Goal: Information Seeking & Learning: Compare options

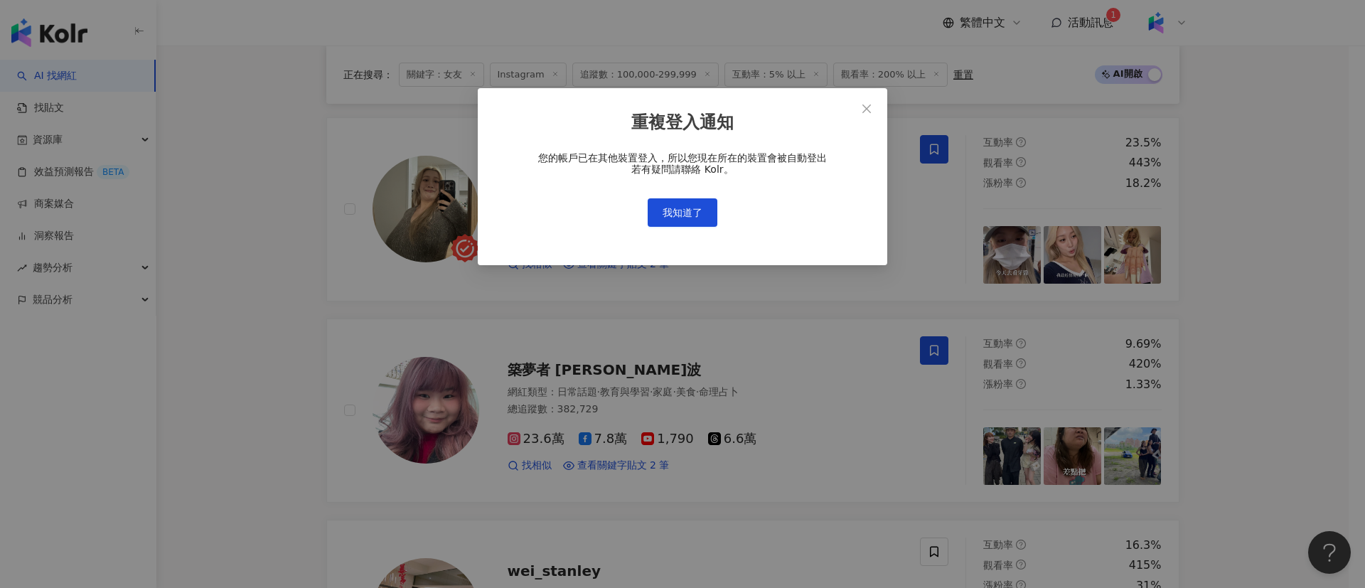
scroll to position [0, 306]
click at [688, 209] on span "我知道了" at bounding box center [683, 212] width 40 height 11
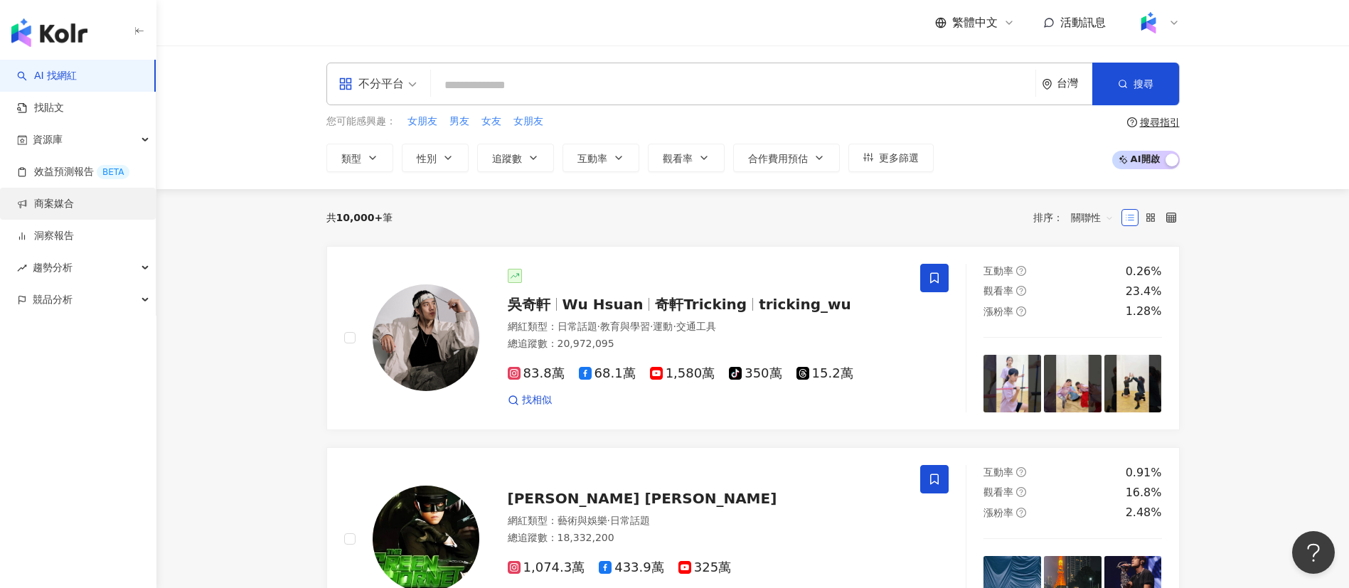
type input "**********"
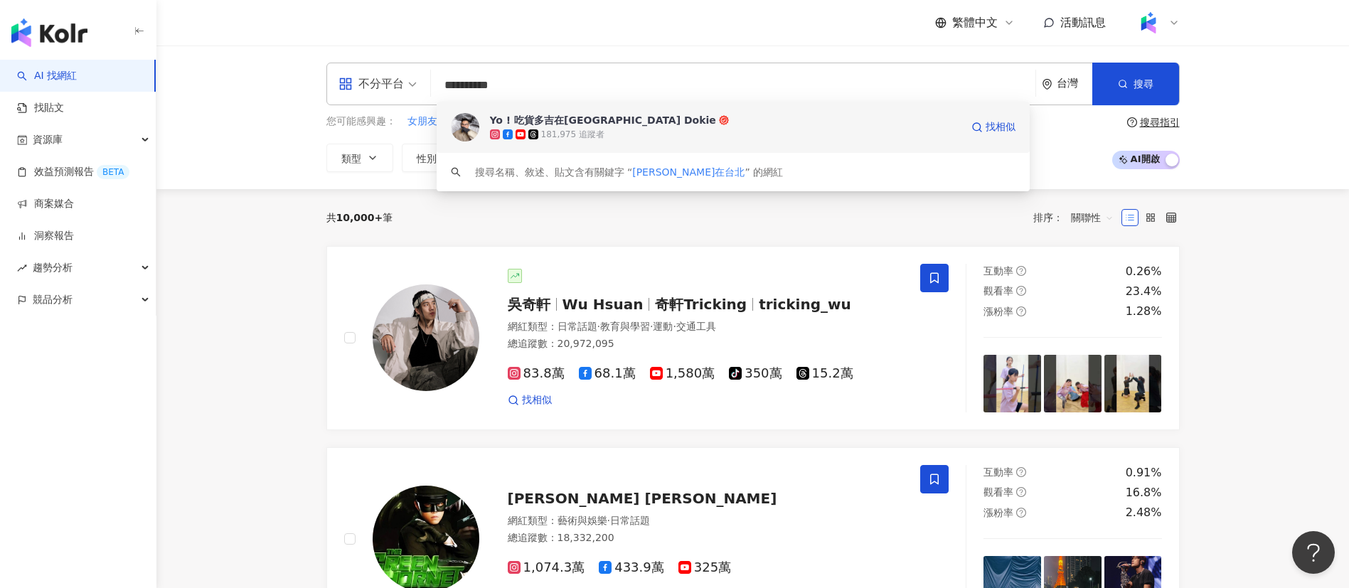
click at [671, 141] on div "181,975 追蹤者" at bounding box center [725, 134] width 471 height 14
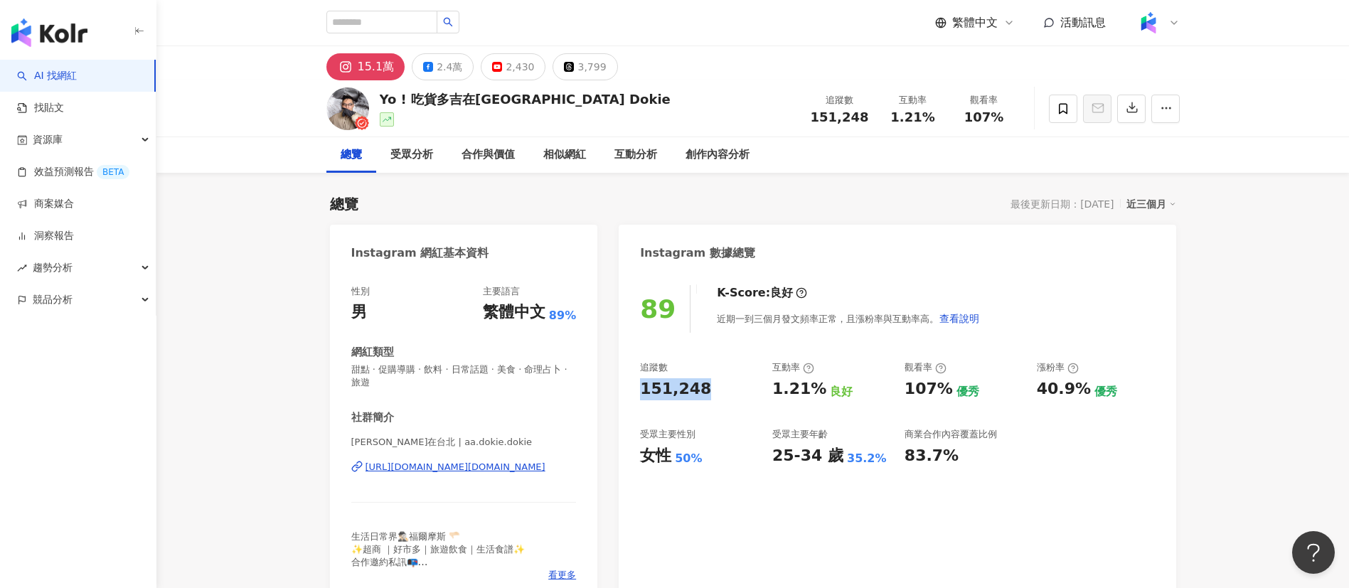
drag, startPoint x: 639, startPoint y: 386, endPoint x: 706, endPoint y: 389, distance: 67.6
click at [706, 389] on div "89 K-Score : 良好 近期一到三個月發文頻率正常，且漲粉率與互動率高。 查看說明 追蹤數 151,248 互動率 1.21% 良好 觀看率 107%…" at bounding box center [897, 437] width 557 height 332
copy div "151,248"
drag, startPoint x: 1038, startPoint y: 390, endPoint x: 956, endPoint y: 20, distance: 378.8
click at [1084, 390] on div "40.9%" at bounding box center [1064, 389] width 54 height 22
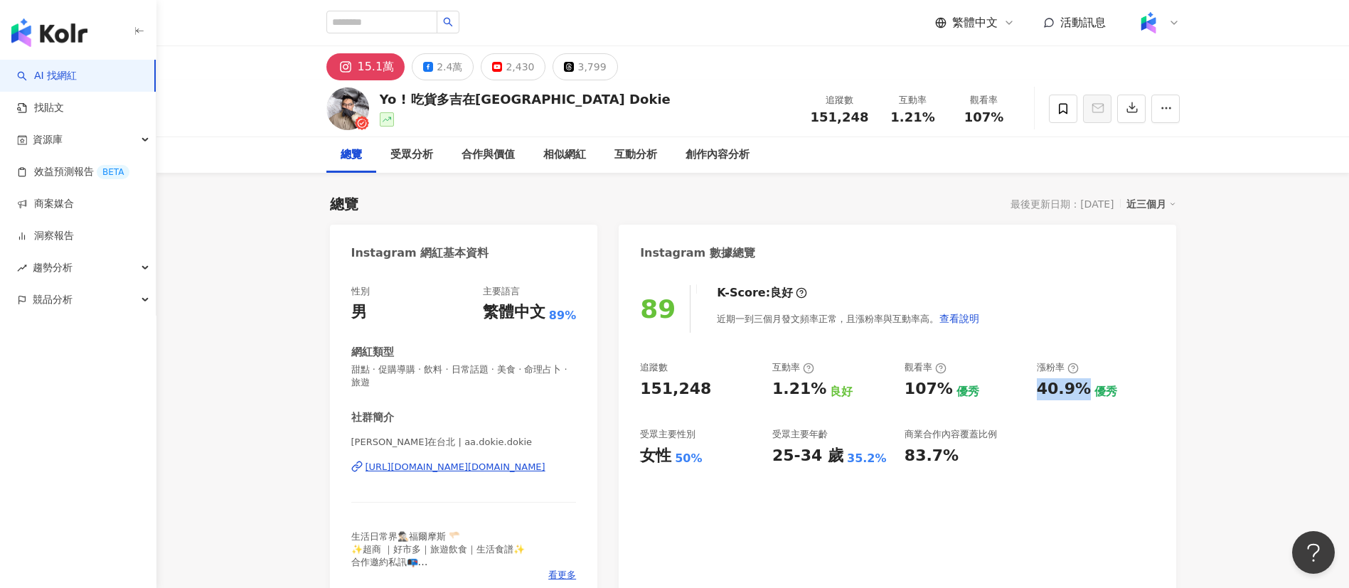
copy div "40.9%"
click at [391, 17] on input "search" at bounding box center [381, 22] width 111 height 23
paste input "**********"
type input "**********"
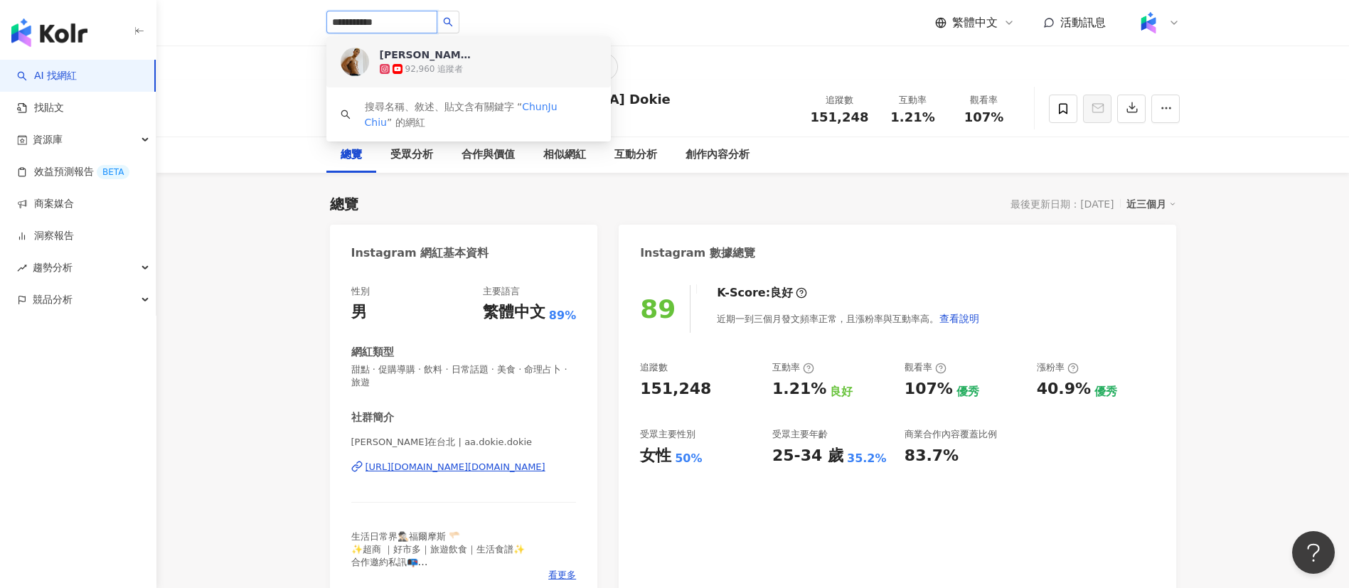
click at [429, 50] on div "Max麥斯 ｜雙北健身教練（板橋/松江南京）" at bounding box center [426, 55] width 92 height 14
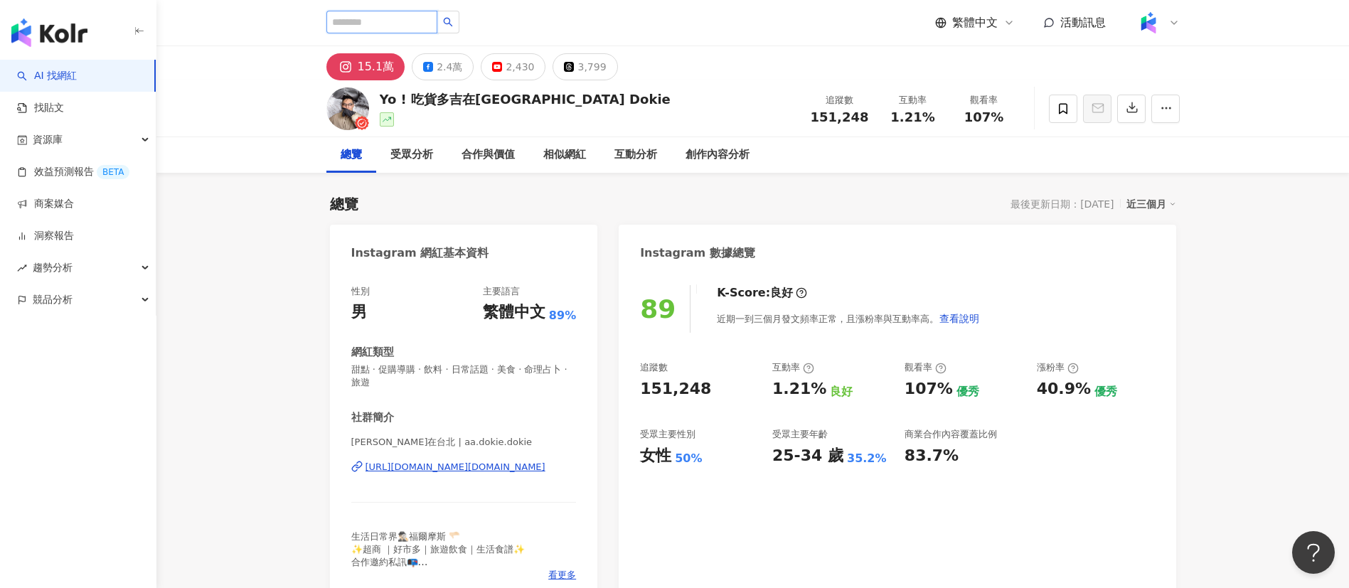
click at [373, 17] on input "search" at bounding box center [381, 22] width 111 height 23
click at [383, 24] on input "search" at bounding box center [381, 22] width 111 height 23
paste input "******"
type input "******"
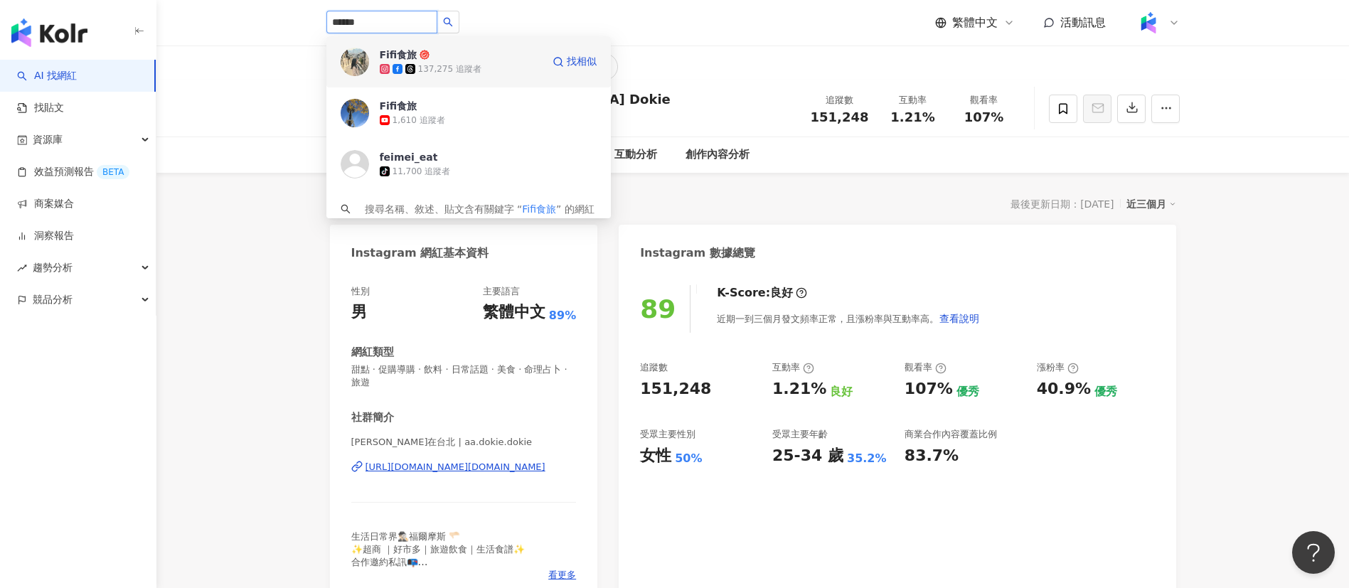
click at [456, 60] on span "Fifi食旅" at bounding box center [426, 55] width 92 height 14
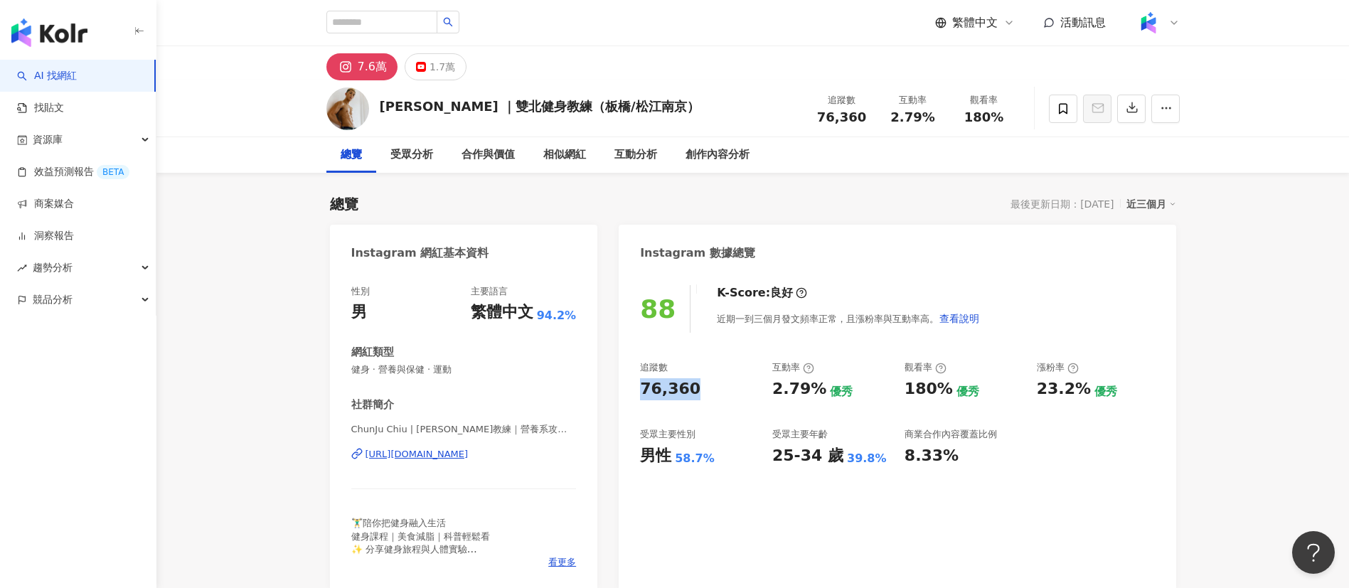
drag, startPoint x: 639, startPoint y: 386, endPoint x: 929, endPoint y: 14, distance: 472.7
click at [707, 391] on div "88 K-Score : 良好 近期一到三個月發文頻率正常，且漲粉率與互動率高。 查看說明 追蹤數 76,360 互動率 2.79% 優秀 觀看率 180% …" at bounding box center [897, 430] width 557 height 319
copy div "76,360"
drag, startPoint x: 771, startPoint y: 386, endPoint x: 816, endPoint y: 391, distance: 45.1
click at [816, 391] on div "追蹤數 76,360 互動率 2.79% 優秀 觀看率 180% 優秀 漲粉率 23.2% 優秀 受眾主要性別 男性 58.7% 受眾主要年齡 25-34 歲…" at bounding box center [897, 413] width 514 height 105
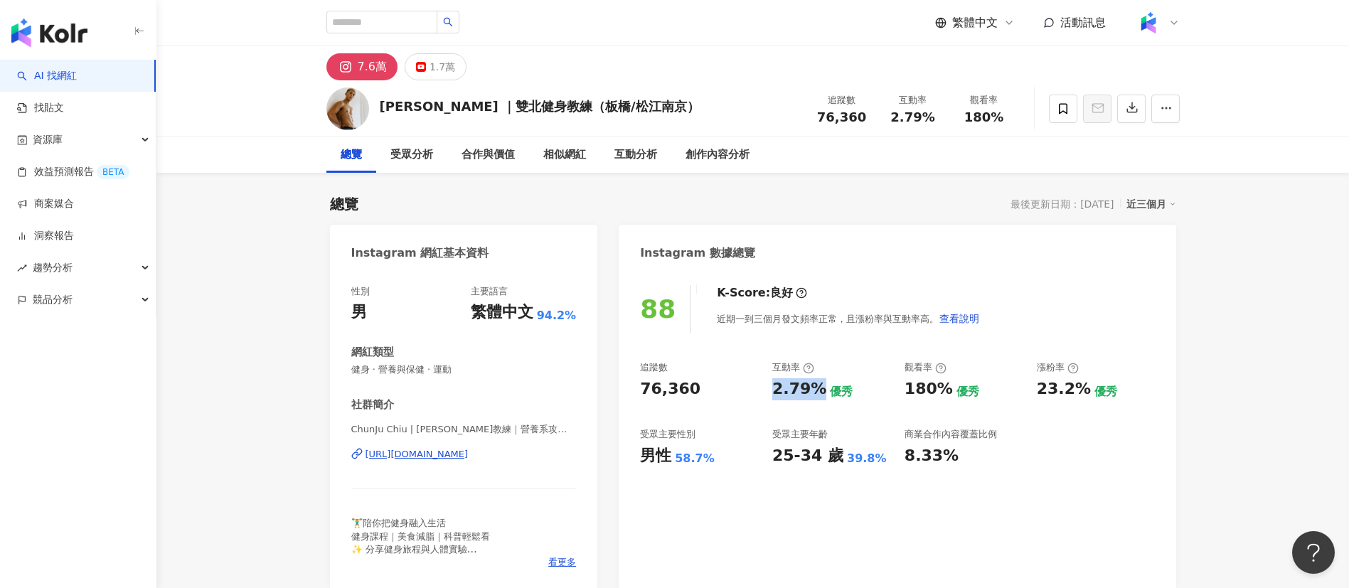
copy div "2.79%"
drag, startPoint x: 912, startPoint y: 388, endPoint x: 942, endPoint y: 392, distance: 30.2
click at [942, 392] on div "180%" at bounding box center [928, 389] width 48 height 22
copy div "180%"
drag, startPoint x: 1035, startPoint y: 393, endPoint x: 1078, endPoint y: 393, distance: 42.7
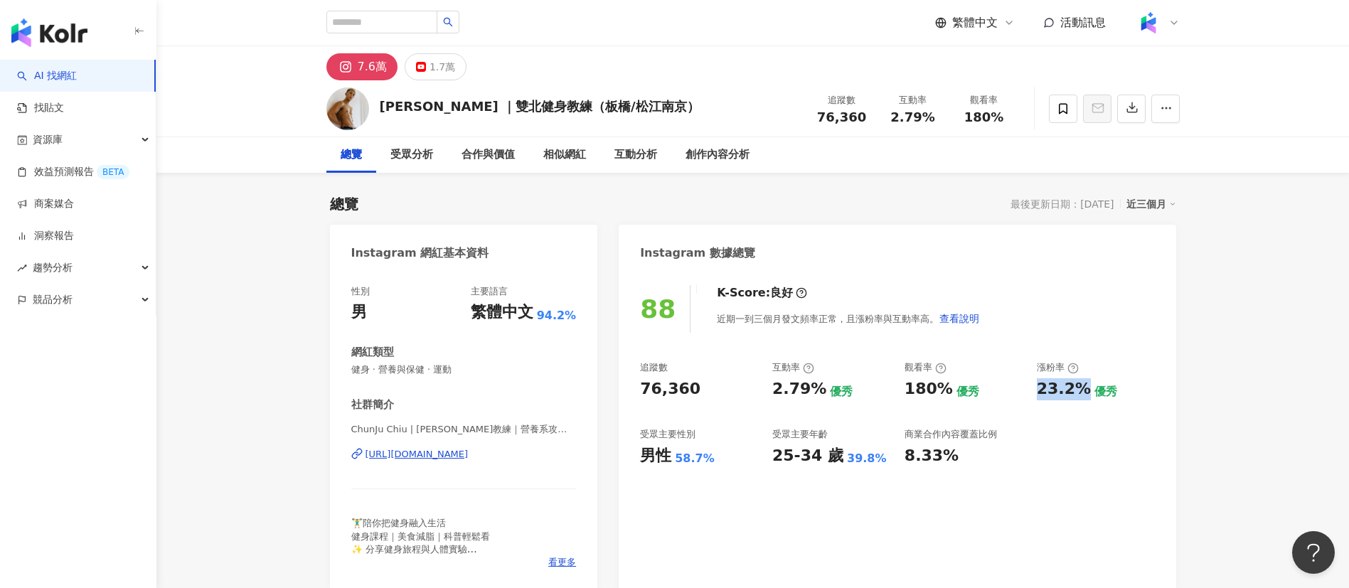
click at [1078, 393] on div "追蹤數 76,360 互動率 2.79% 優秀 觀看率 180% 優秀 漲粉率 23.2% 優秀 受眾主要性別 男性 58.7% 受眾主要年齡 25-34 歲…" at bounding box center [897, 413] width 514 height 105
copy div "23.2%"
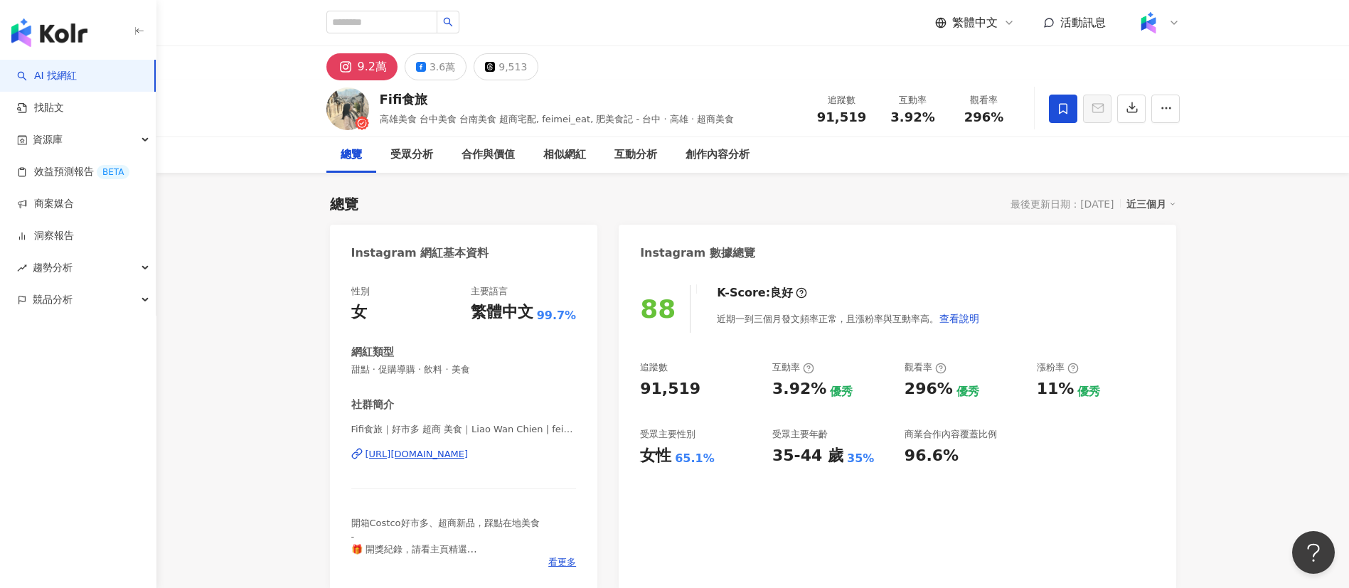
scroll to position [213, 0]
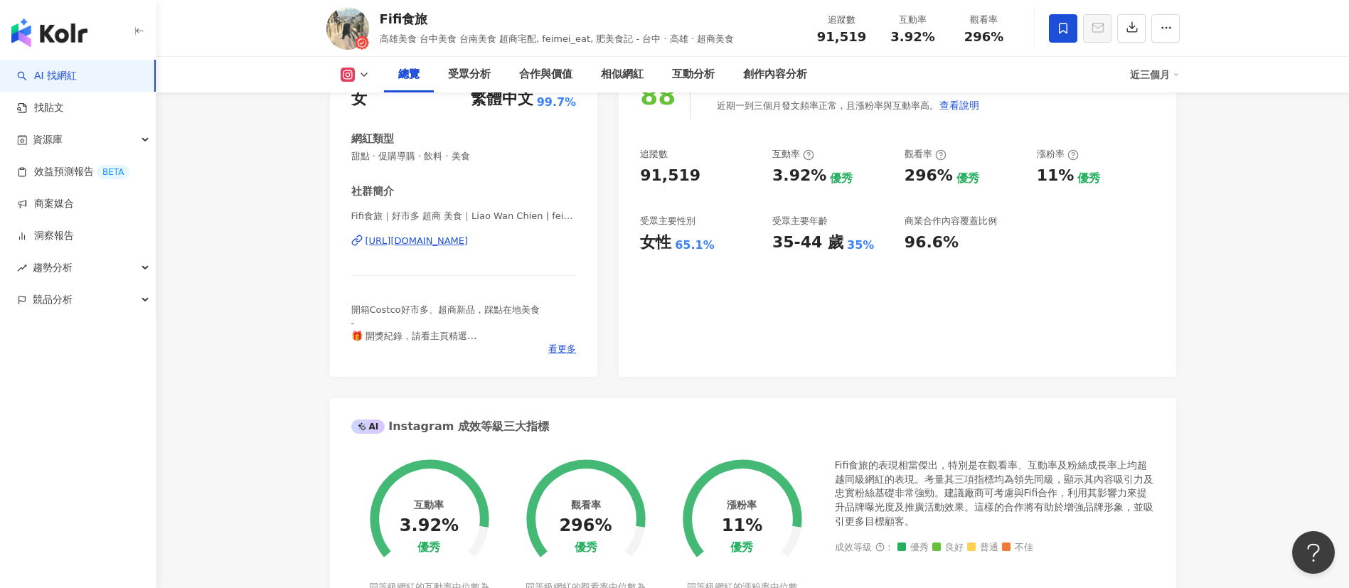
click at [469, 247] on div "https://www.instagram.com/feimei_eat/" at bounding box center [416, 241] width 103 height 13
drag, startPoint x: 632, startPoint y: 176, endPoint x: 700, endPoint y: 179, distance: 68.3
click at [700, 179] on div "88 K-Score : 良好 近期一到三個月發文頻率正常，且漲粉率與互動率高。 查看說明 追蹤數 91,519 互動率 3.92% 優秀 觀看率 296% …" at bounding box center [897, 217] width 557 height 319
copy div "91,519"
drag, startPoint x: 1040, startPoint y: 178, endPoint x: 1071, endPoint y: 181, distance: 31.5
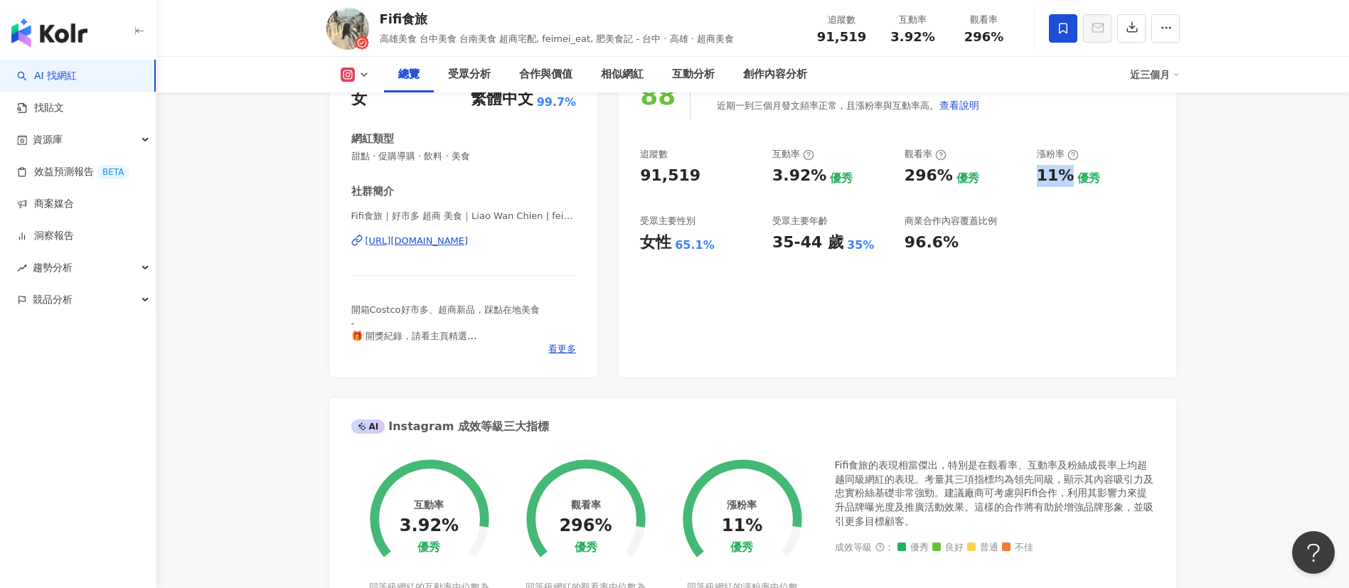
click at [899, 181] on div "追蹤數 91,519 互動率 3.92% 優秀 觀看率 296% 優秀 漲粉率 11% 優秀 受眾主要性別 女性 65.1% 受眾主要年齡 35-44 歲 3…" at bounding box center [897, 200] width 514 height 105
copy div "11%"
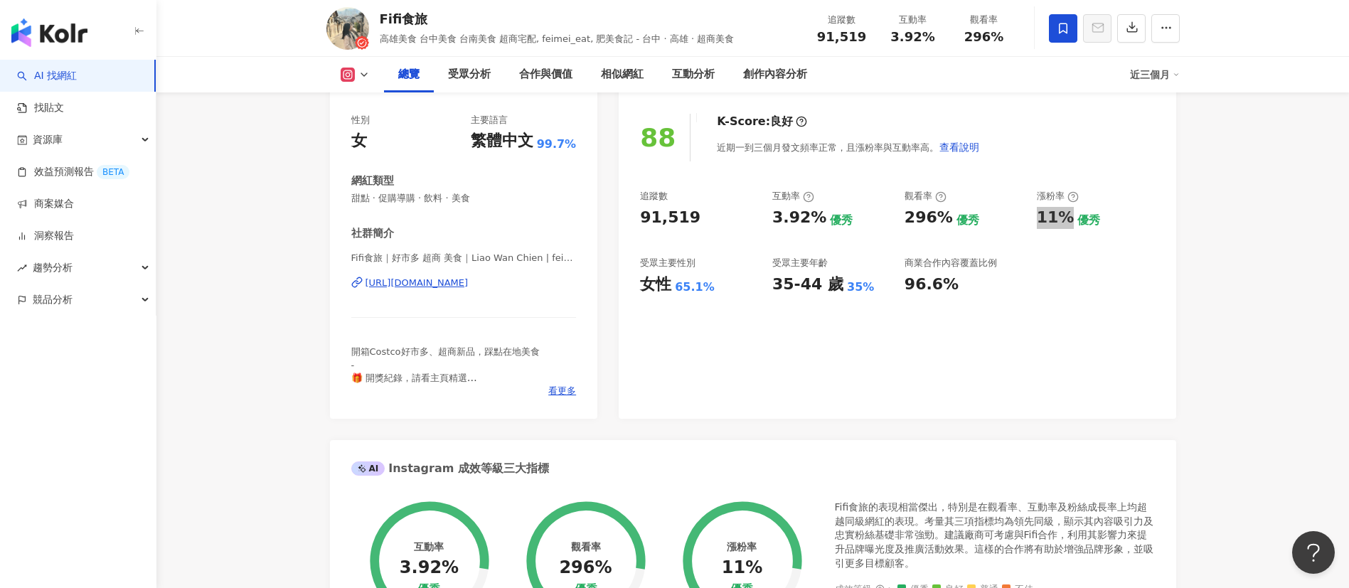
scroll to position [0, 0]
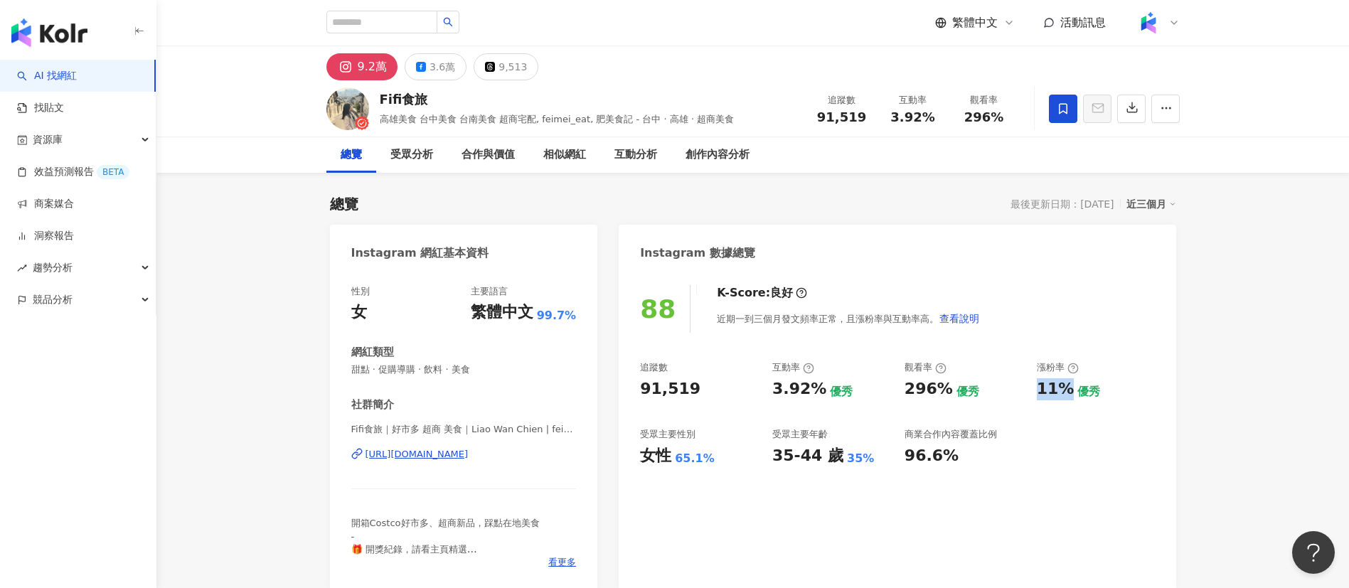
click at [77, 76] on link "AI 找網紅" at bounding box center [47, 76] width 60 height 14
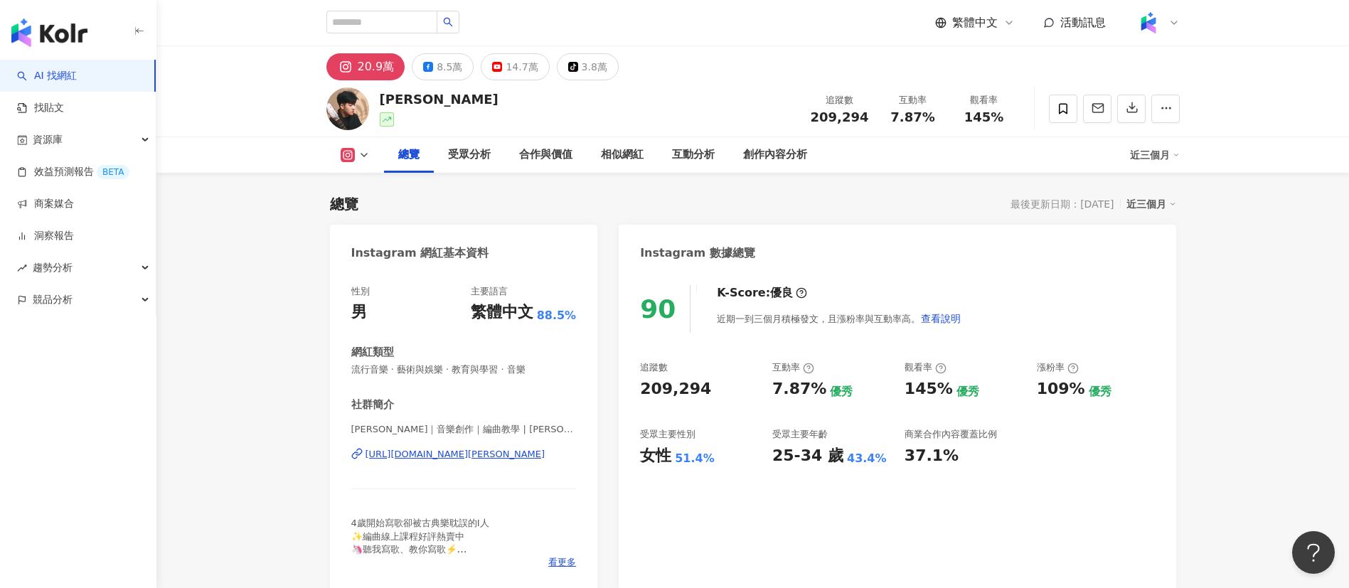
click at [403, 456] on div "[URL][DOMAIN_NAME][PERSON_NAME]" at bounding box center [455, 454] width 180 height 13
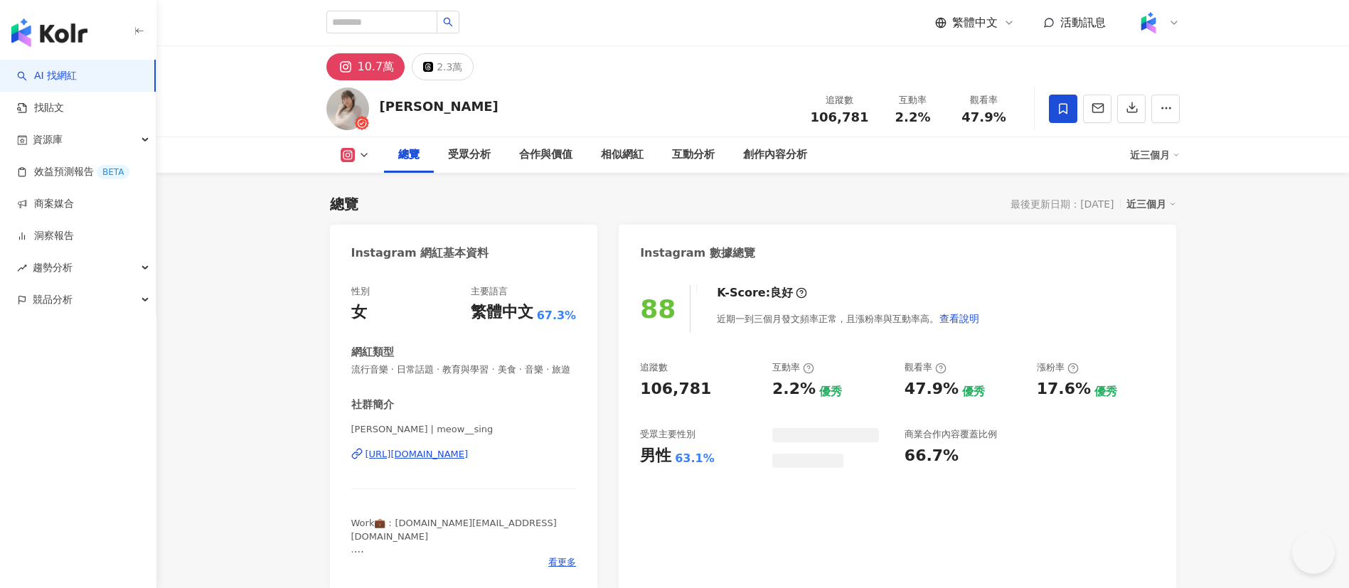
click at [442, 461] on div "https://www.instagram.com/meow__sing/" at bounding box center [416, 454] width 103 height 13
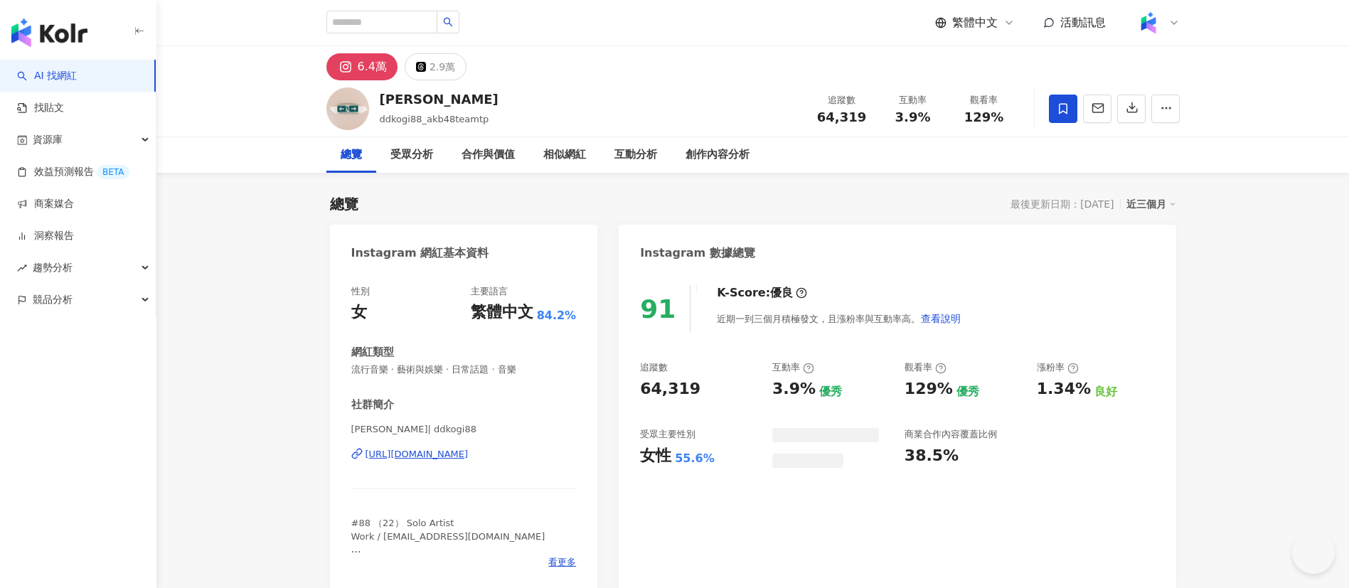
click at [469, 455] on div "https://www.instagram.com/ddkogi88/" at bounding box center [416, 454] width 103 height 13
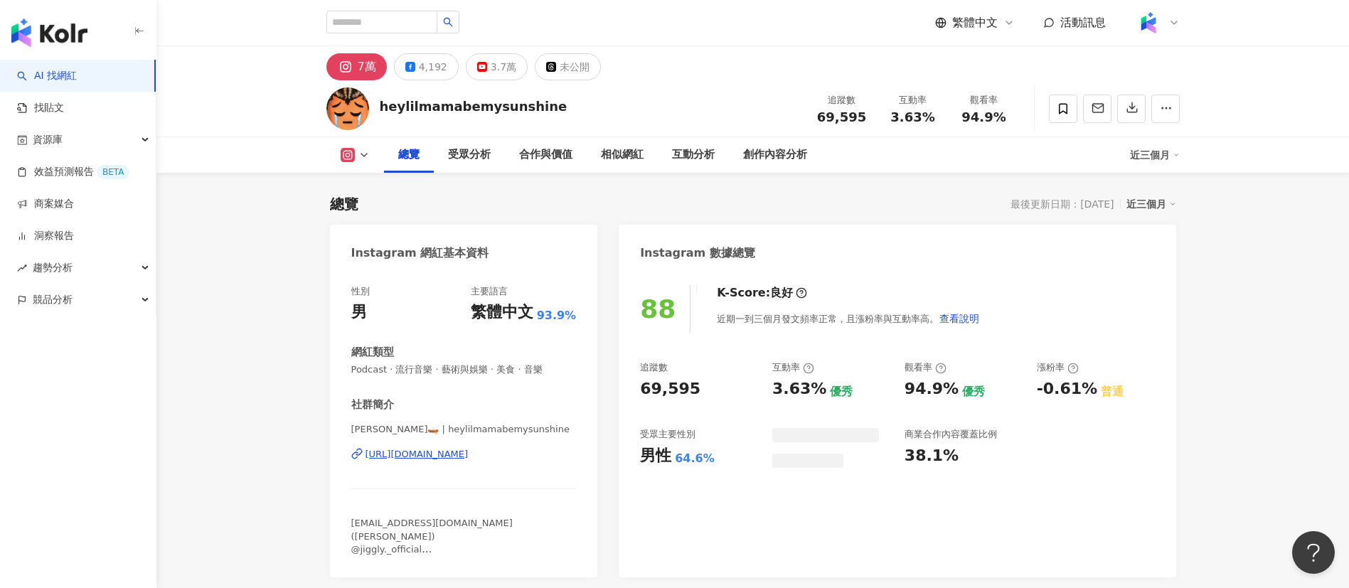
click at [436, 452] on div "https://www.instagram.com/heylilmamabemysunshine/" at bounding box center [416, 454] width 103 height 13
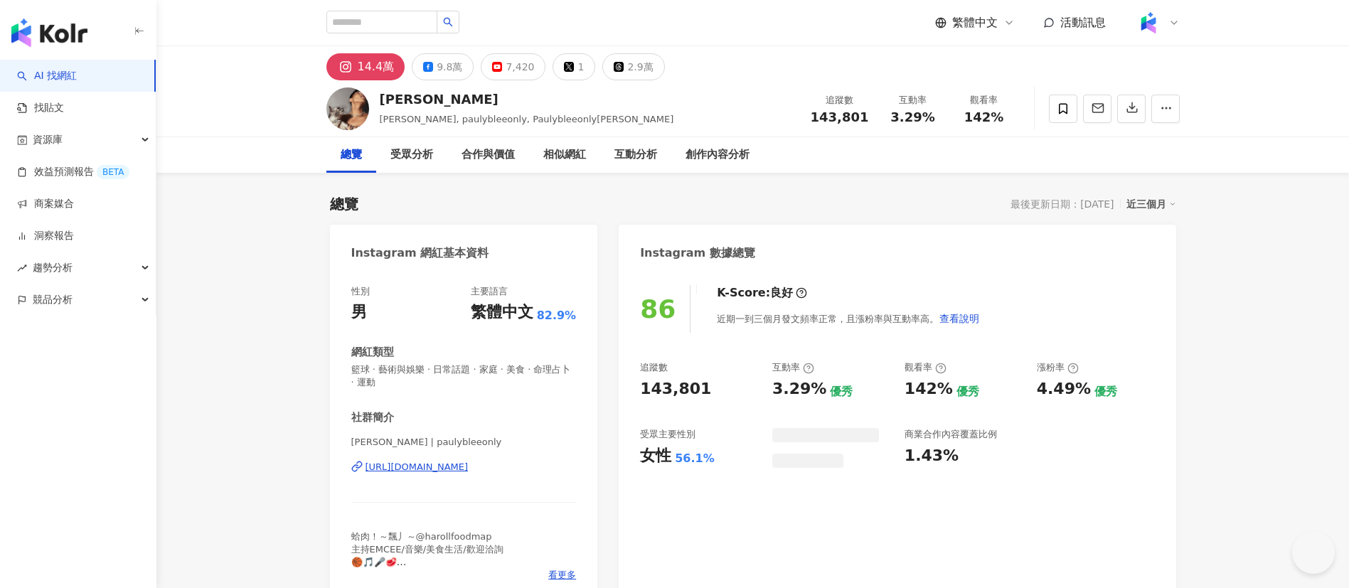
click at [454, 466] on div "[URL][DOMAIN_NAME]" at bounding box center [416, 467] width 103 height 13
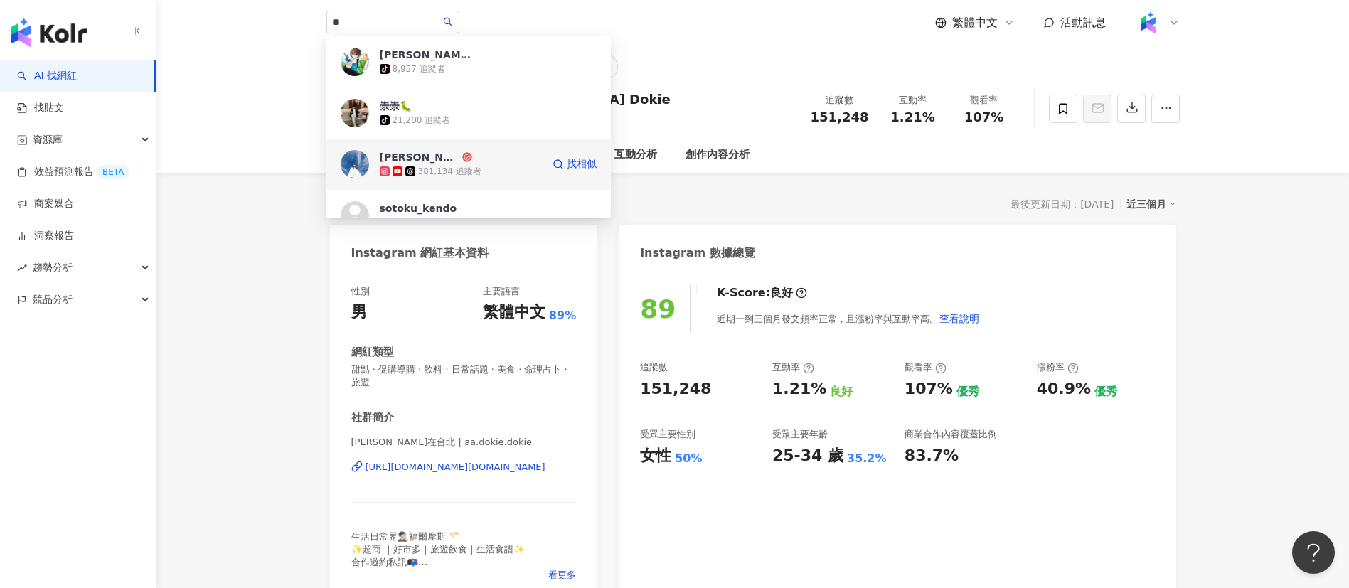
click at [447, 154] on span "Daniel" at bounding box center [426, 157] width 92 height 14
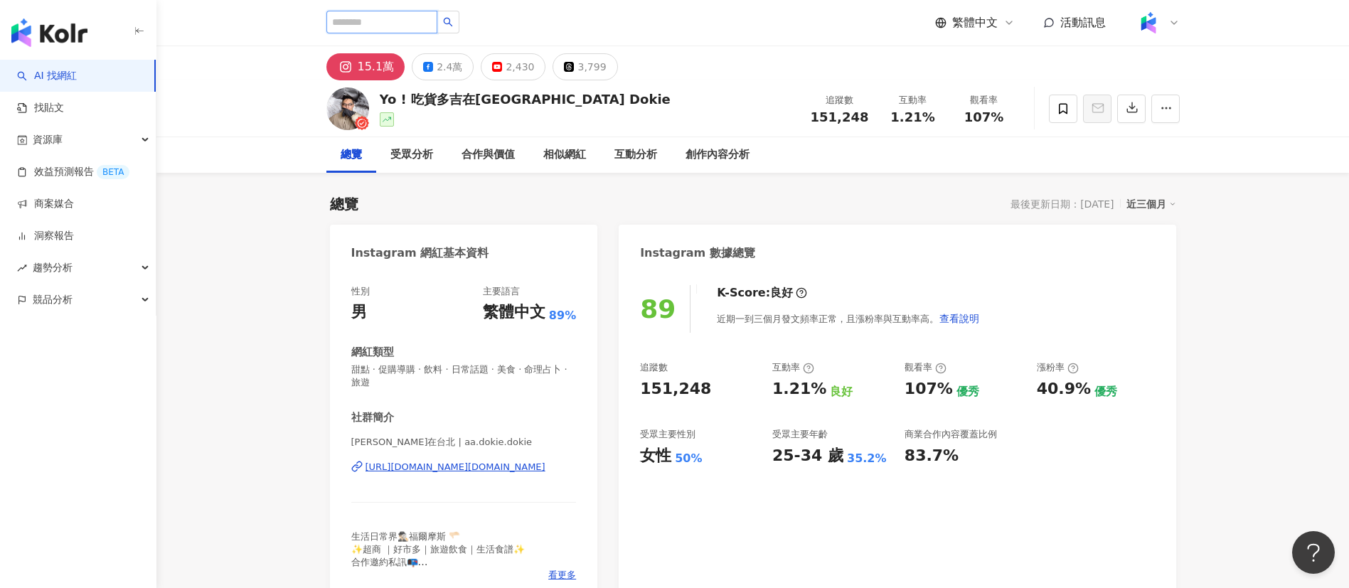
click at [437, 11] on input "search" at bounding box center [381, 22] width 111 height 23
paste input "******"
type input "******"
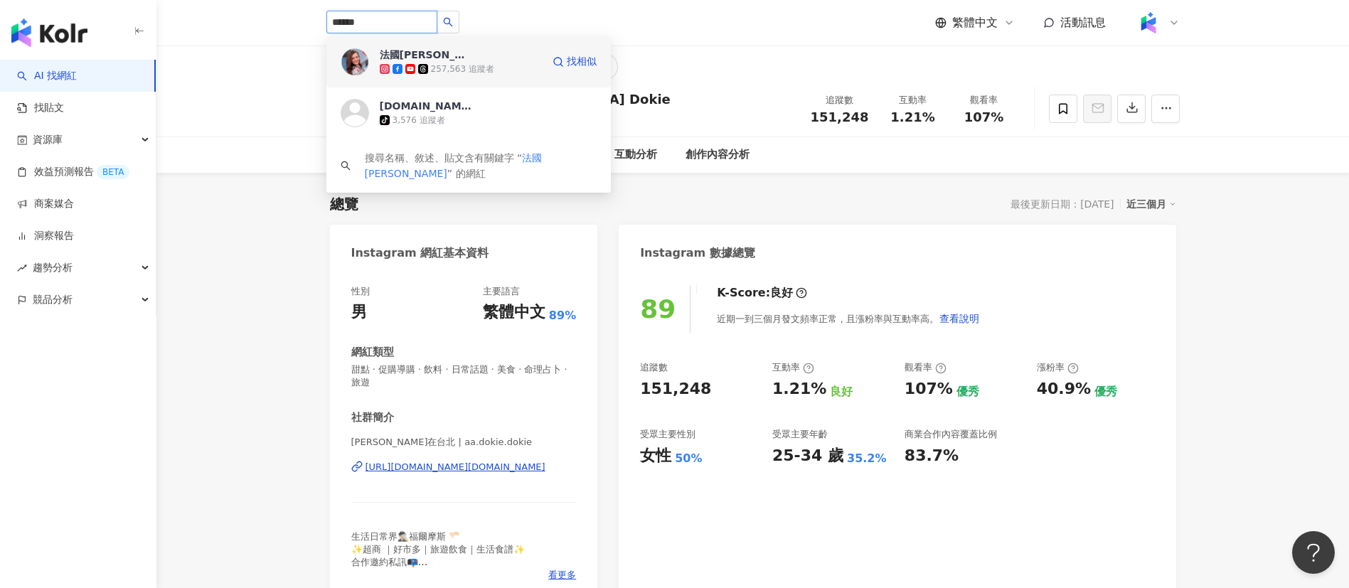
click at [492, 74] on div "257,563 追蹤者" at bounding box center [461, 69] width 162 height 14
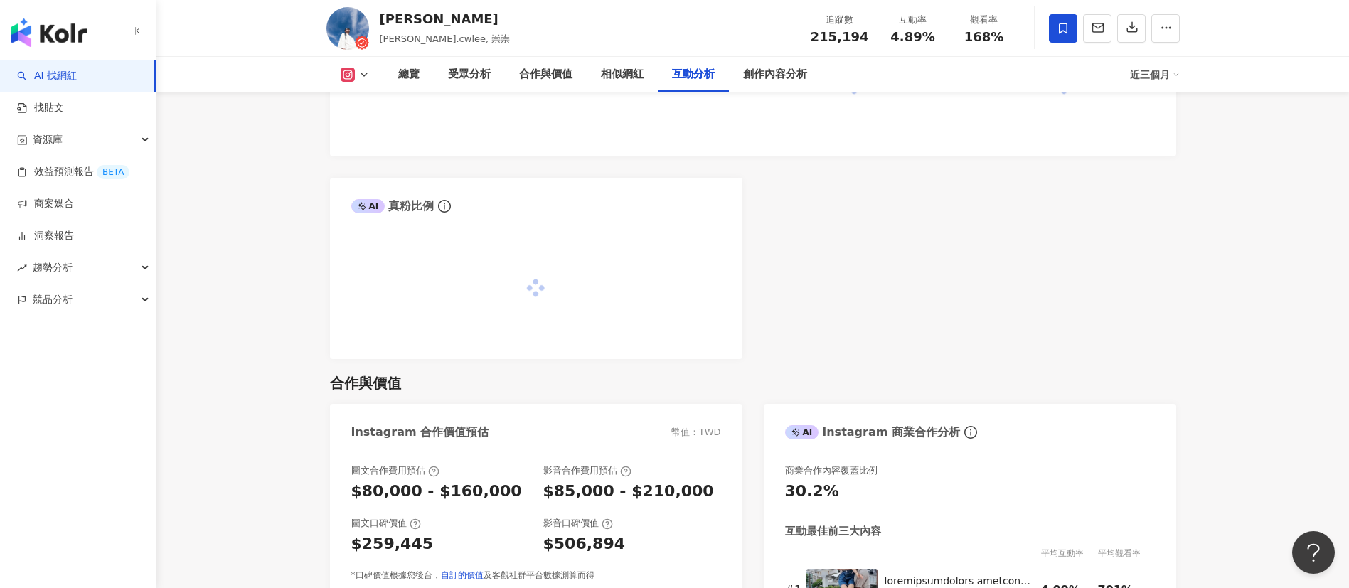
scroll to position [3783, 0]
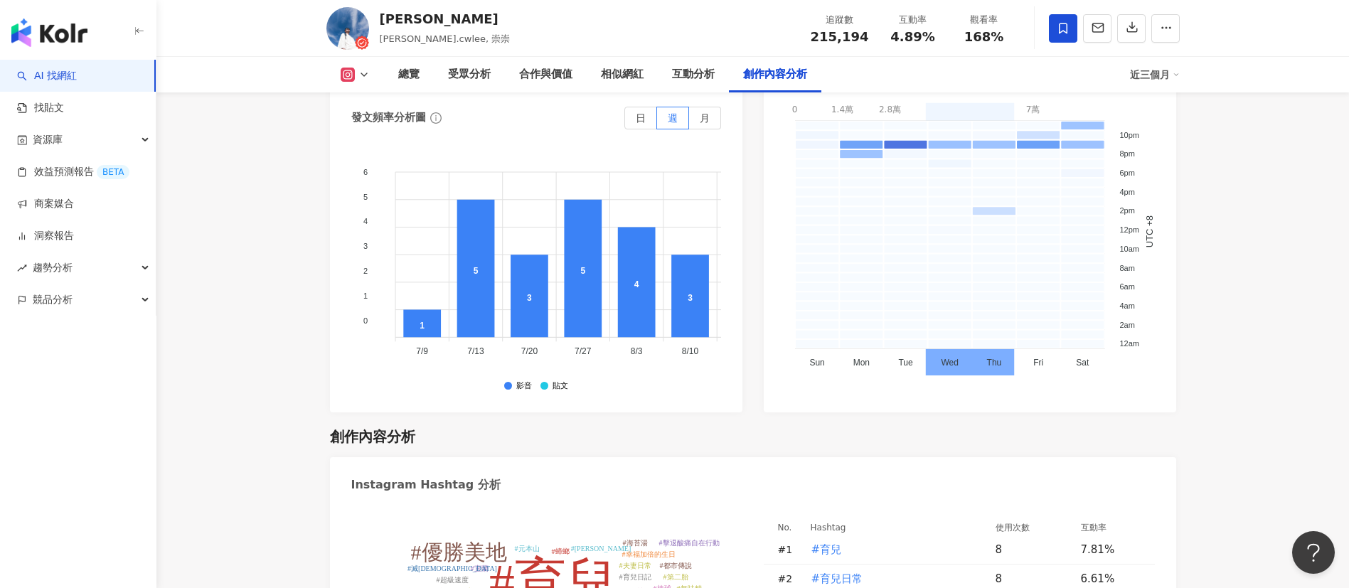
scroll to position [4340, 0]
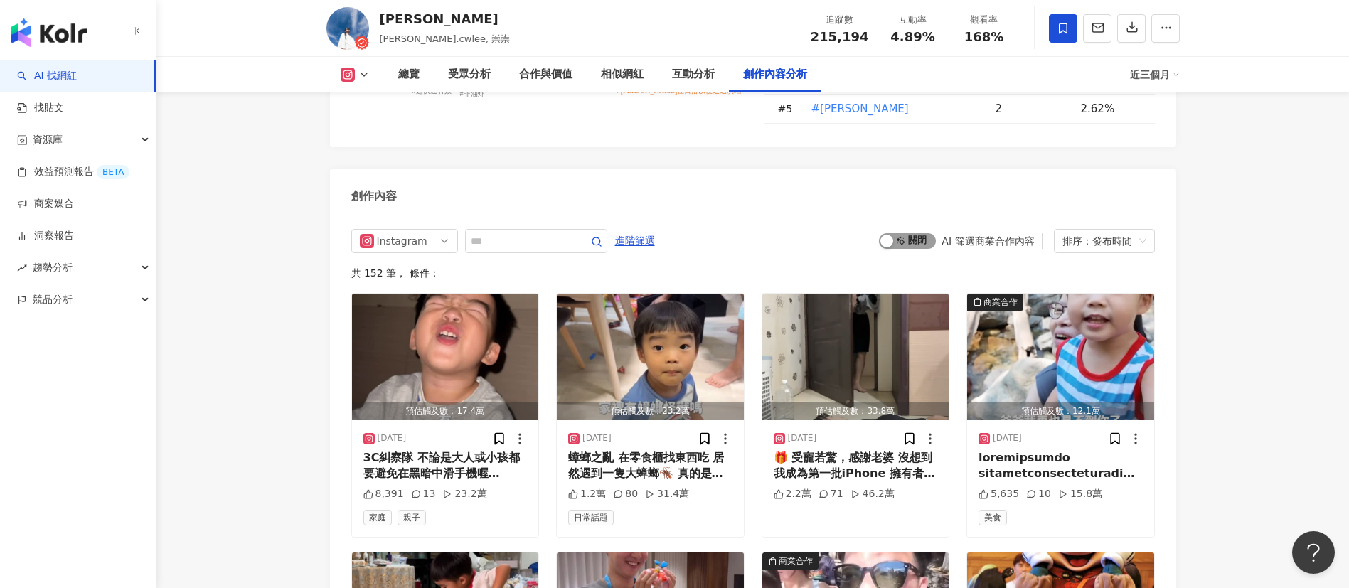
click at [899, 233] on span "啟動 關閉" at bounding box center [907, 241] width 57 height 16
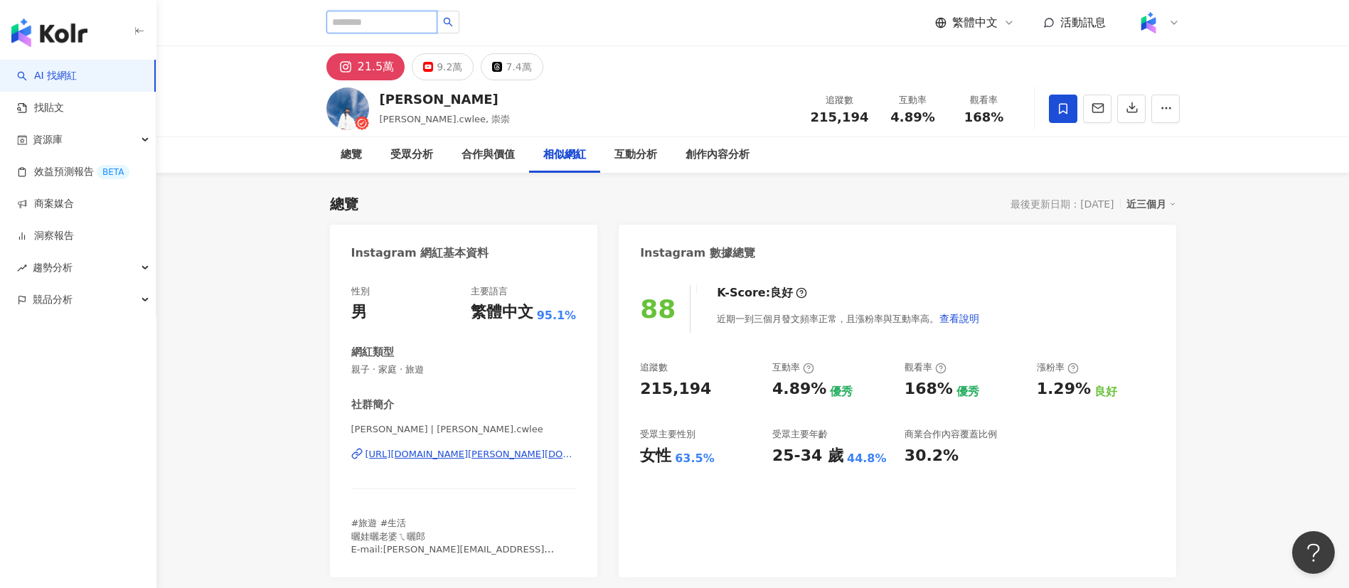
click at [402, 29] on input "search" at bounding box center [381, 22] width 111 height 23
paste input "**********"
type input "**********"
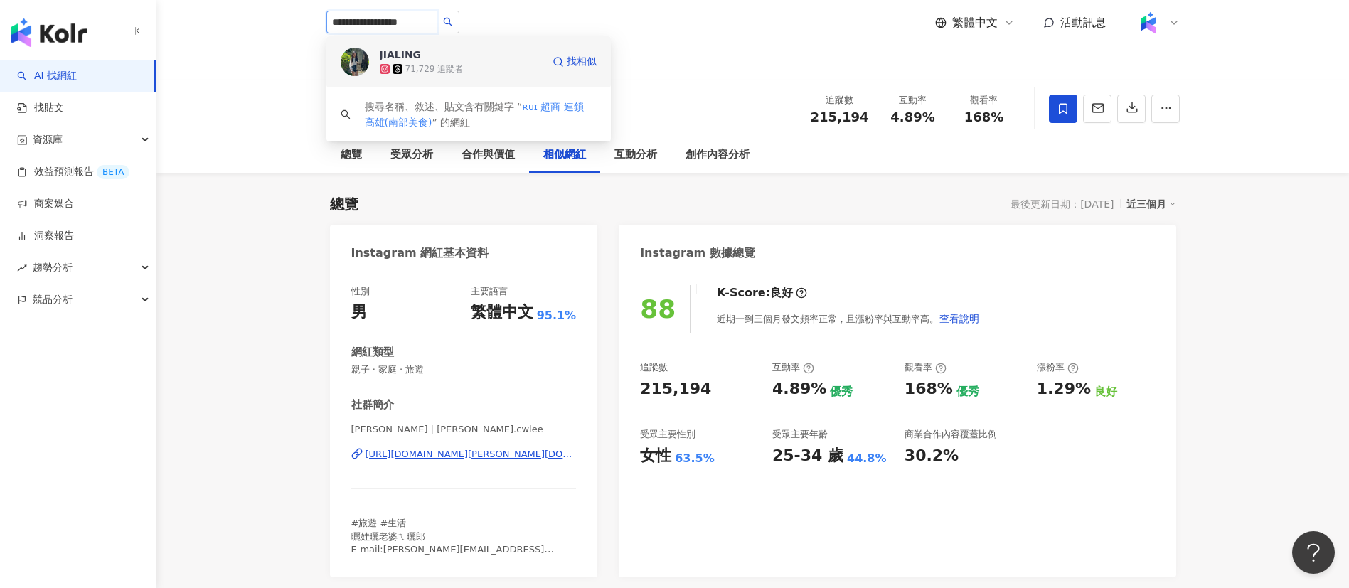
click at [467, 53] on span "JIALING" at bounding box center [426, 55] width 92 height 14
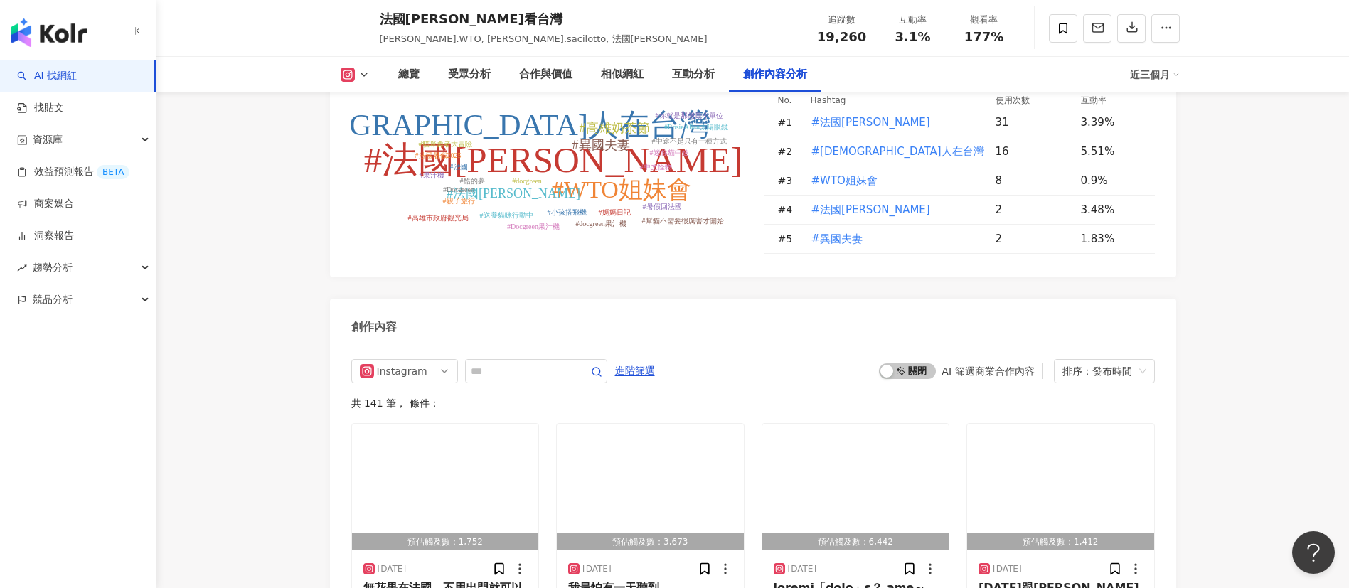
scroll to position [4160, 0]
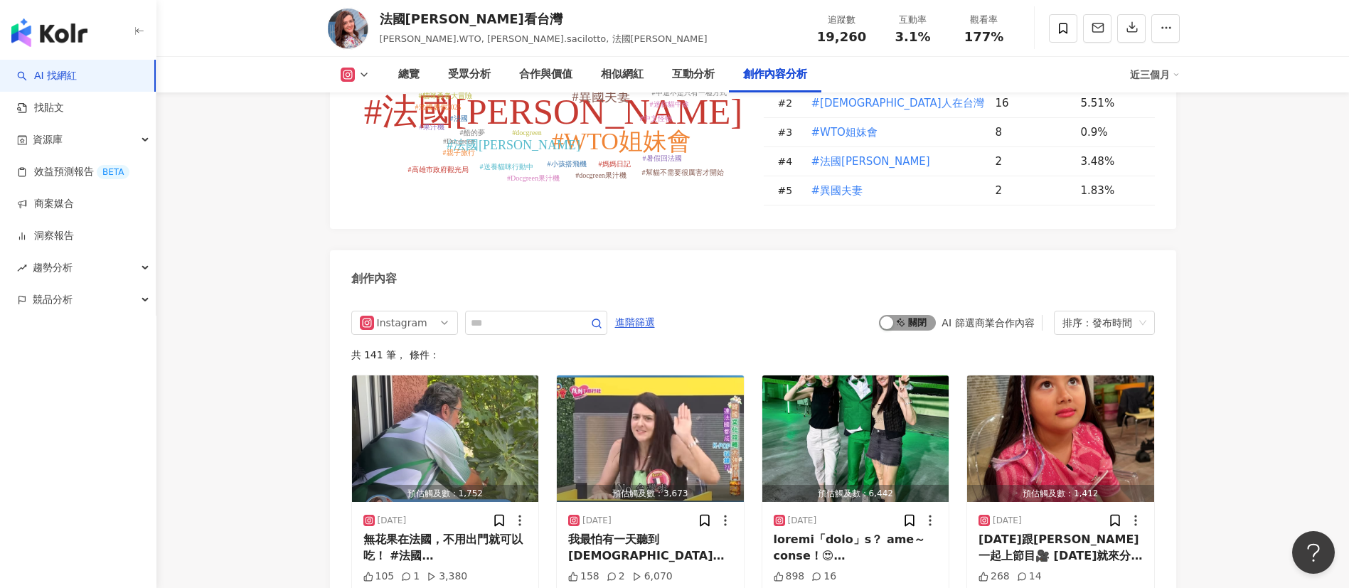
click at [918, 319] on span "啟動 關閉" at bounding box center [907, 323] width 57 height 16
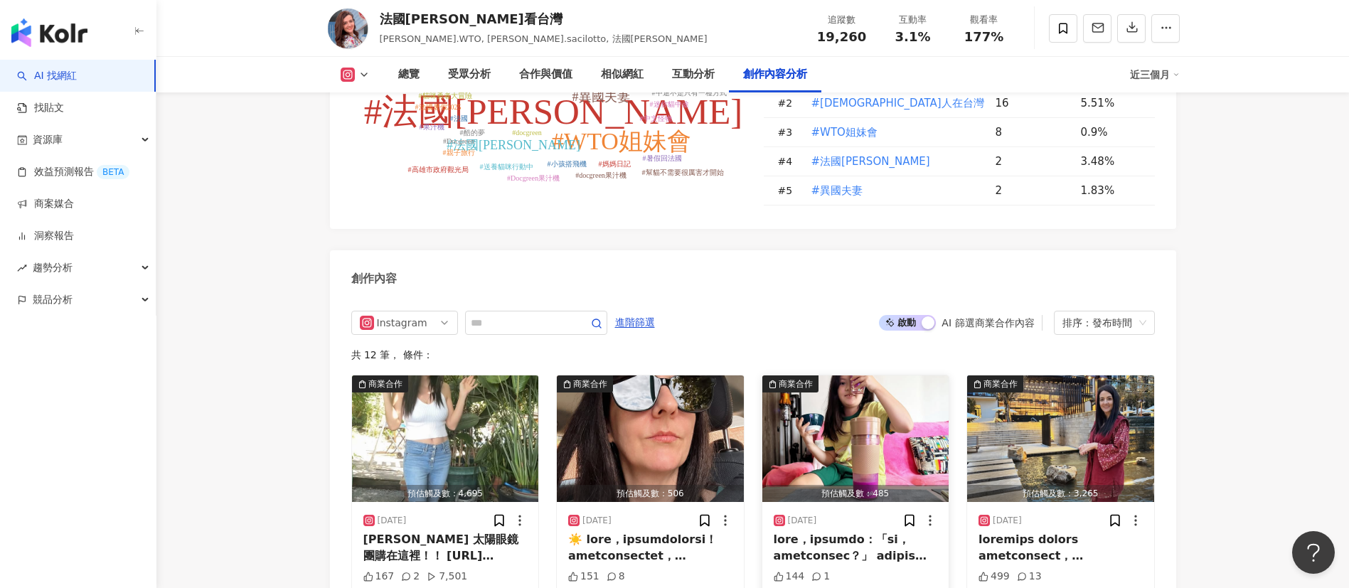
scroll to position [4318, 0]
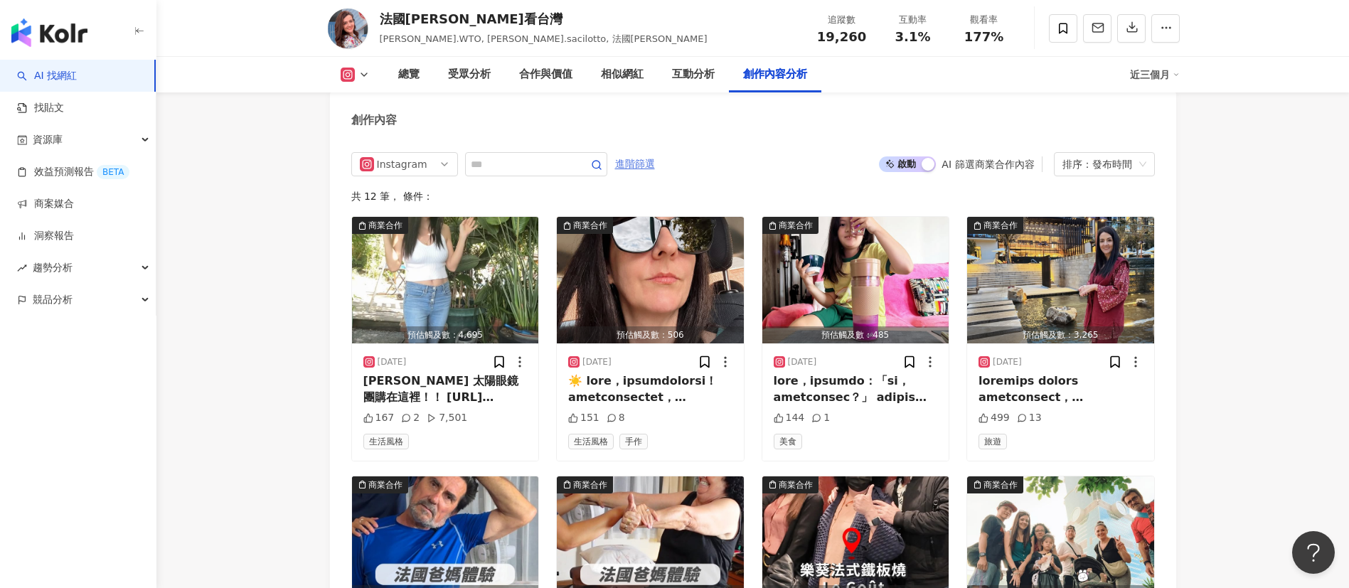
click at [655, 160] on span "進階篩選" at bounding box center [635, 164] width 40 height 23
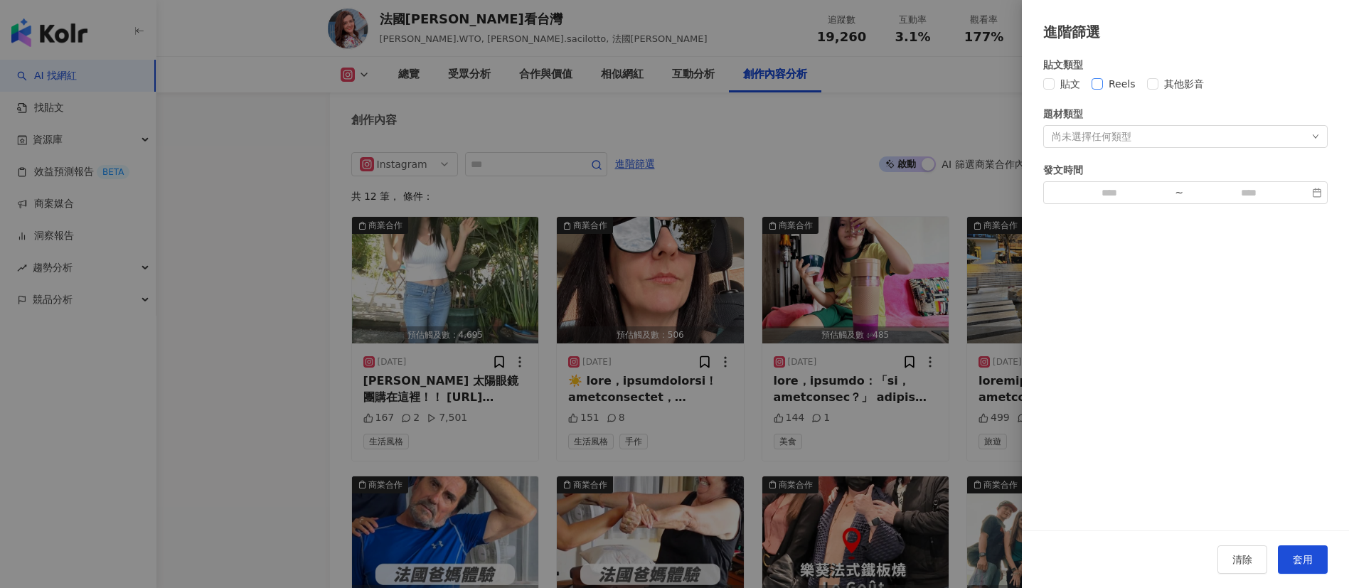
click at [1103, 91] on div "貼文類型 貼文 Reels 其他影音 題材類型 尚未選擇任何類型 發文時間 ~" at bounding box center [1185, 130] width 284 height 147
click at [1114, 80] on span "Reels" at bounding box center [1122, 84] width 38 height 16
click at [1308, 565] on span "套用" at bounding box center [1303, 559] width 20 height 11
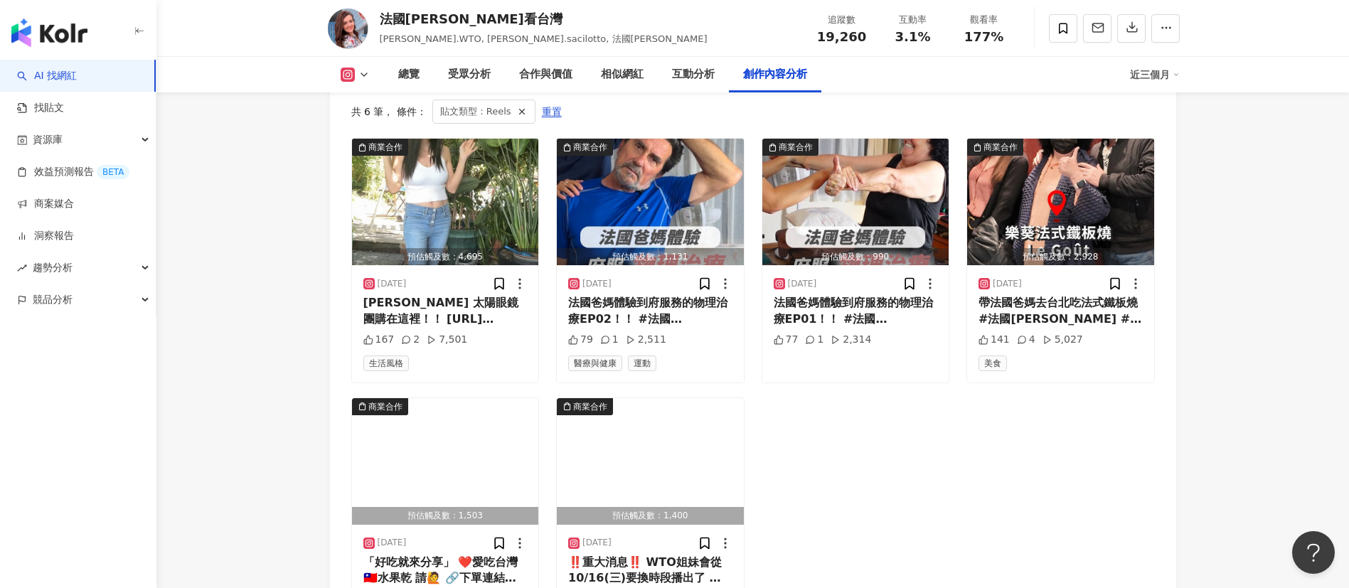
scroll to position [4212, 0]
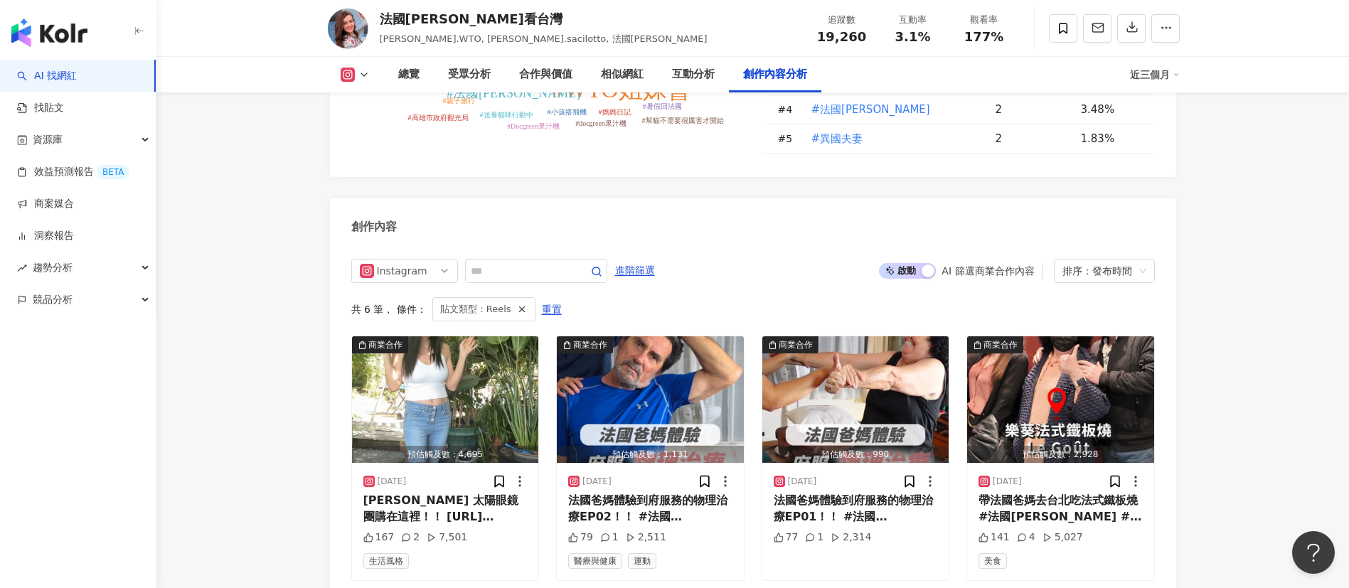
click at [911, 270] on span "啟動 關閉" at bounding box center [907, 271] width 57 height 16
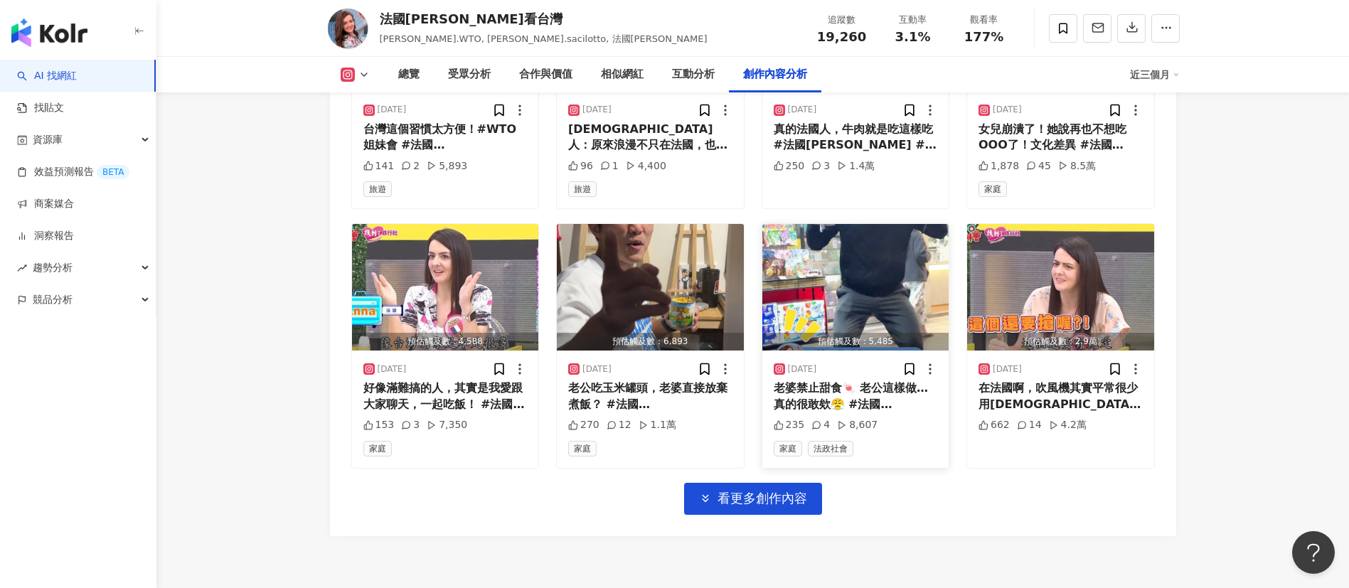
scroll to position [4948, 0]
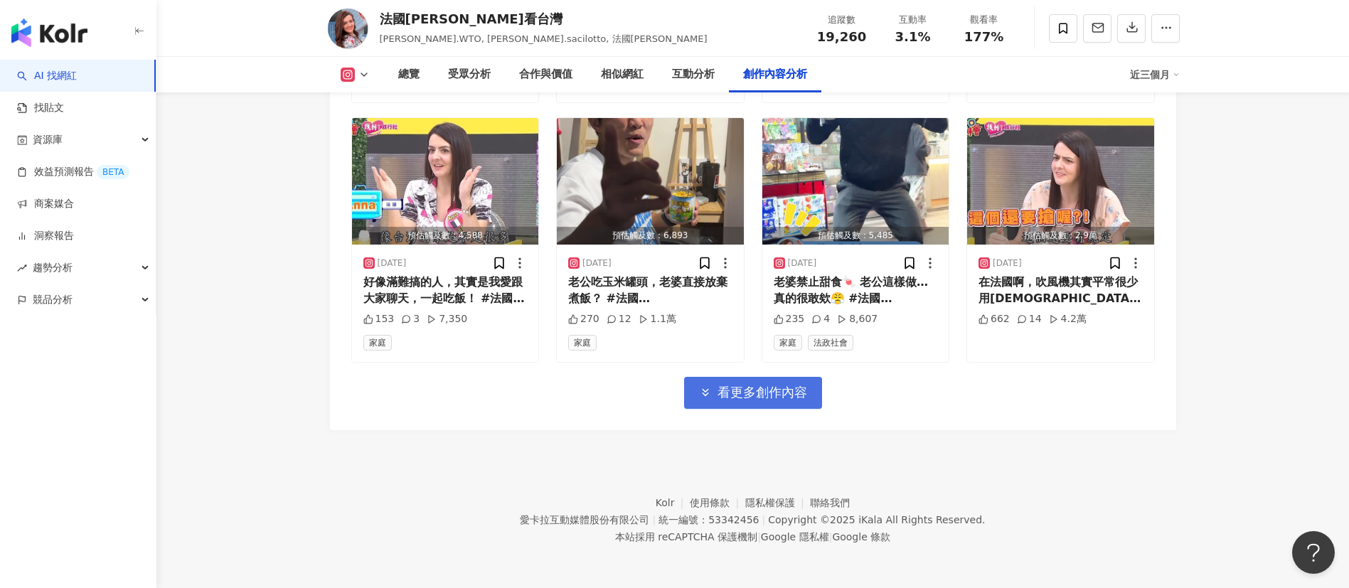
click at [750, 391] on span "看更多創作內容" at bounding box center [762, 393] width 90 height 16
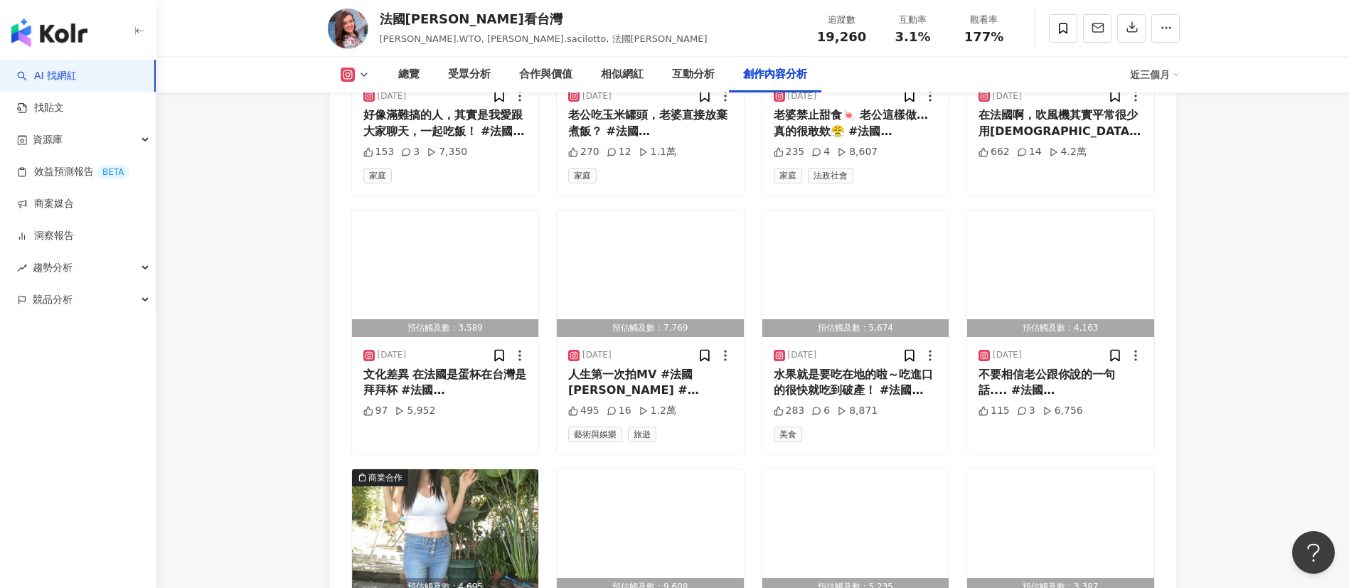
scroll to position [5162, 0]
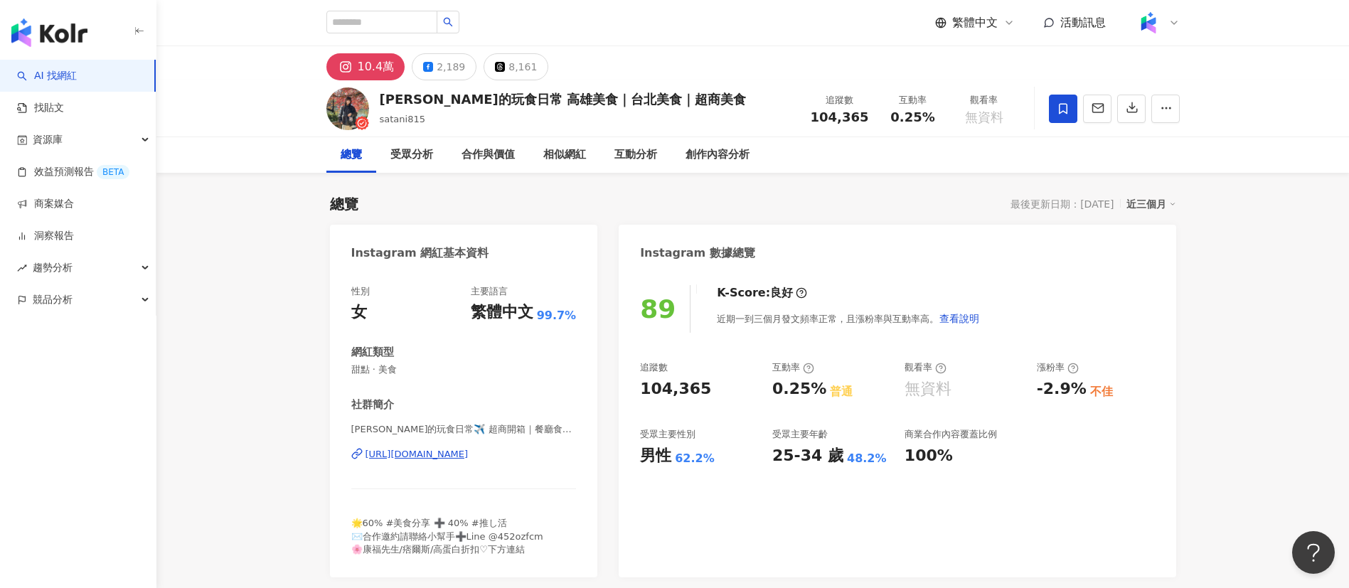
click at [922, 388] on div "無資料" at bounding box center [927, 389] width 47 height 22
click at [469, 456] on div "[URL][DOMAIN_NAME]" at bounding box center [416, 454] width 103 height 13
